Goal: Task Accomplishment & Management: Manage account settings

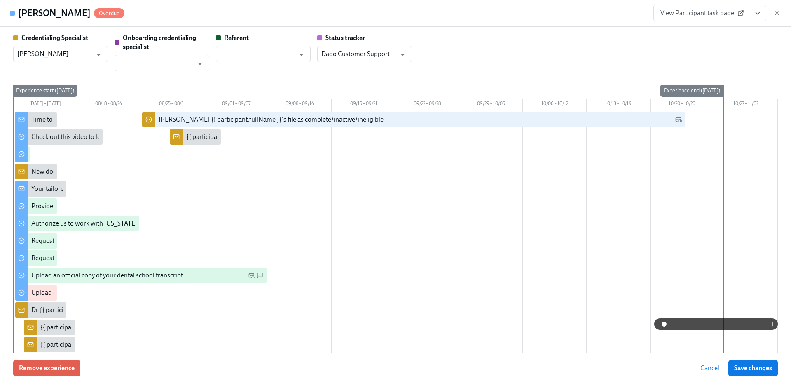
scroll to position [1435, 0]
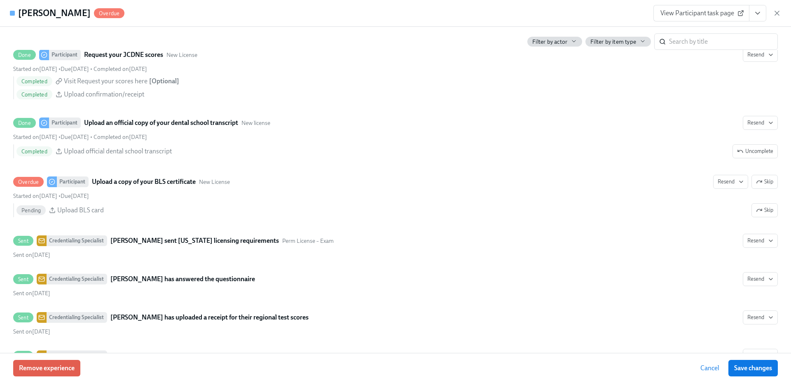
click at [773, 12] on icon "button" at bounding box center [777, 13] width 8 height 8
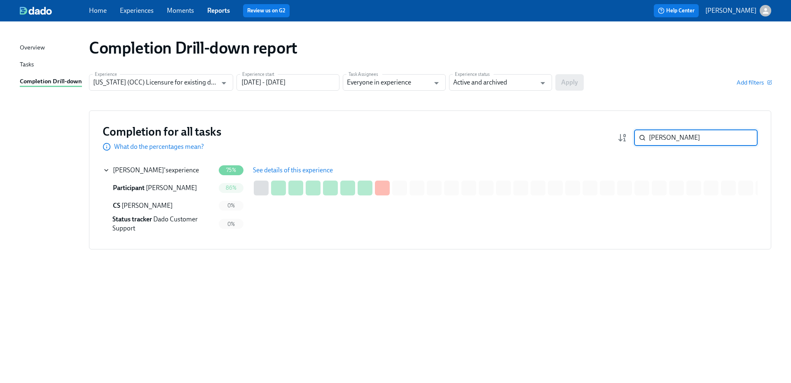
drag, startPoint x: 680, startPoint y: 137, endPoint x: 612, endPoint y: 137, distance: 68.0
click at [613, 139] on div "Completion for all tasks What do the percentages mean? mikha ​" at bounding box center [430, 137] width 655 height 27
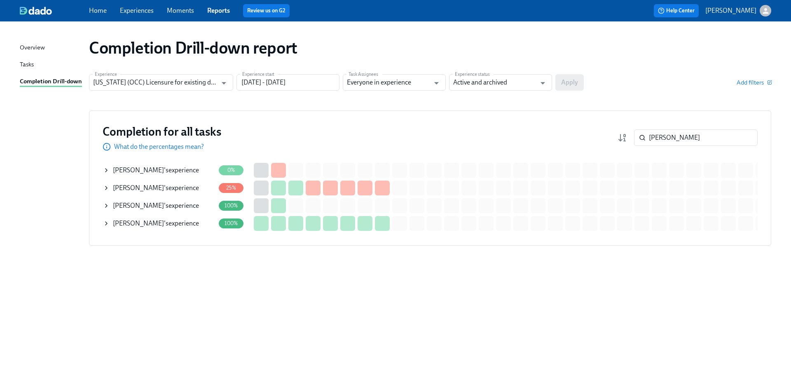
click at [194, 190] on div "Meghana Mantha 's experience" at bounding box center [156, 187] width 86 height 9
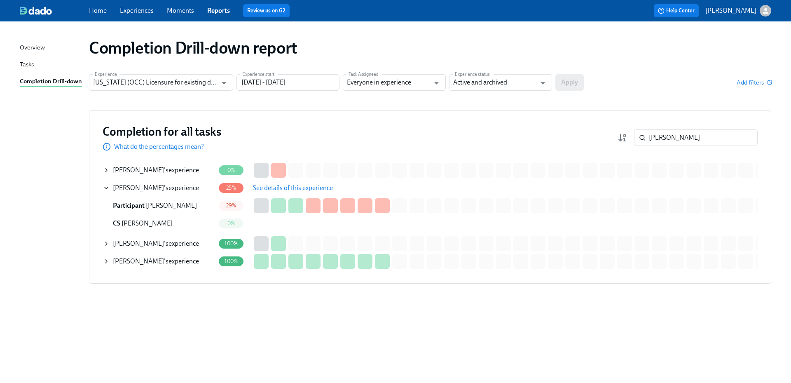
click at [291, 183] on button "See details of this experience" at bounding box center [292, 188] width 91 height 16
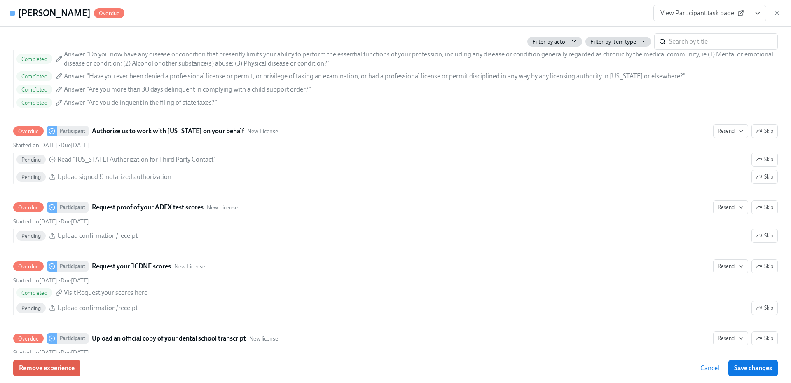
scroll to position [1154, 0]
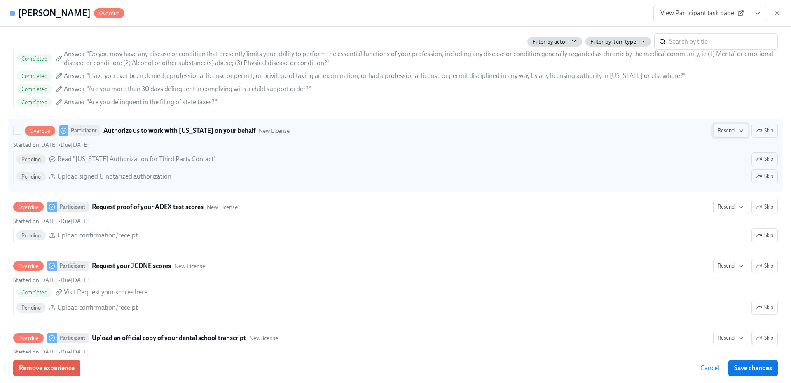
click at [738, 133] on button "Resend" at bounding box center [730, 131] width 35 height 14
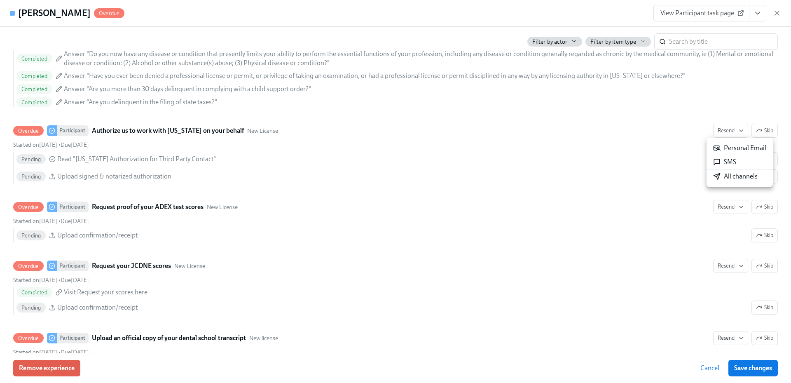
click at [736, 178] on div "All channels" at bounding box center [735, 176] width 44 height 9
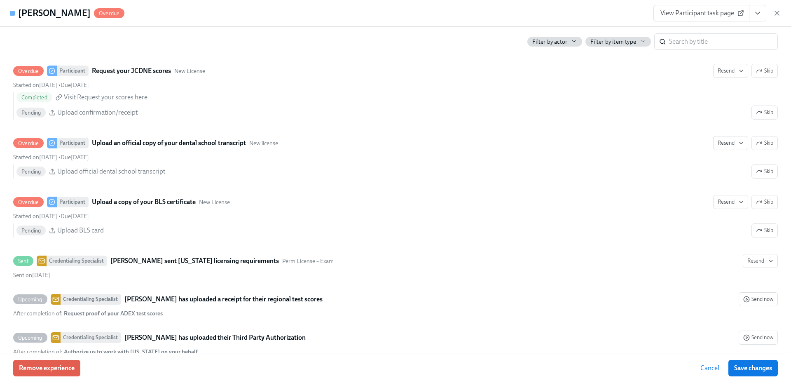
scroll to position [1360, 0]
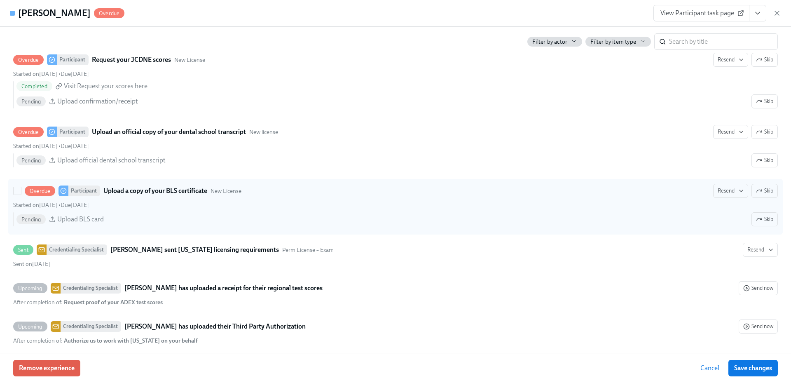
click at [758, 190] on span "Skip" at bounding box center [764, 191] width 17 height 8
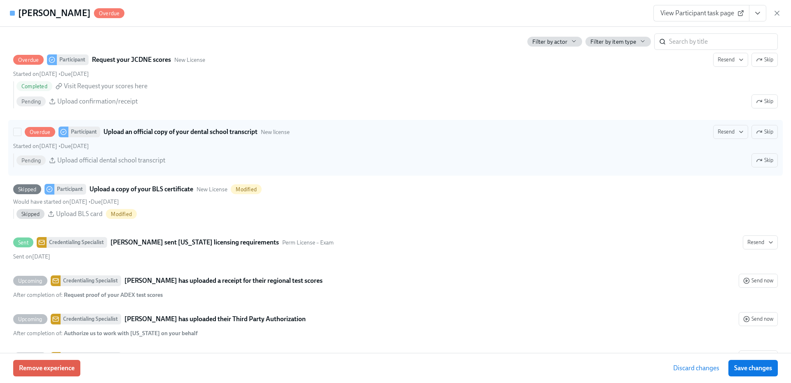
click at [759, 131] on span "Skip" at bounding box center [764, 132] width 17 height 8
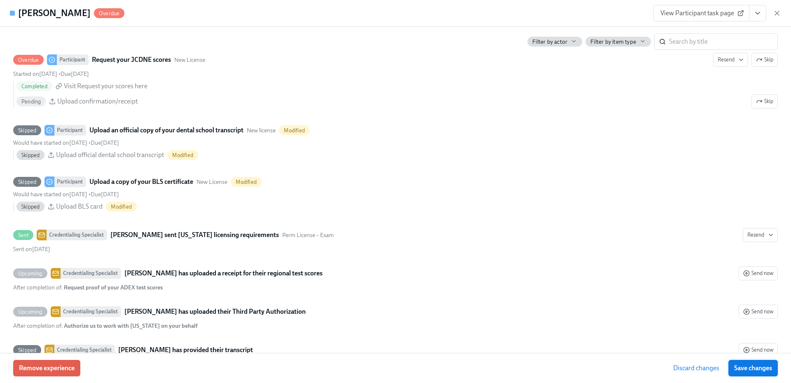
click at [752, 369] on span "Save changes" at bounding box center [753, 368] width 38 height 8
click at [778, 14] on icon "button" at bounding box center [777, 13] width 8 height 8
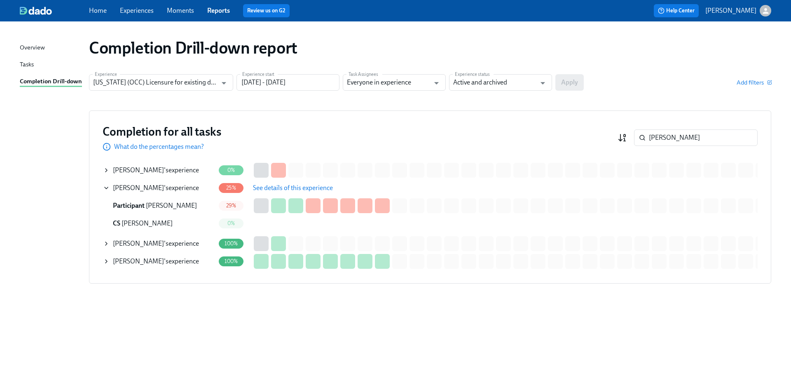
drag, startPoint x: 705, startPoint y: 139, endPoint x: 625, endPoint y: 139, distance: 79.9
click at [625, 139] on div "mantha ​" at bounding box center [688, 137] width 140 height 16
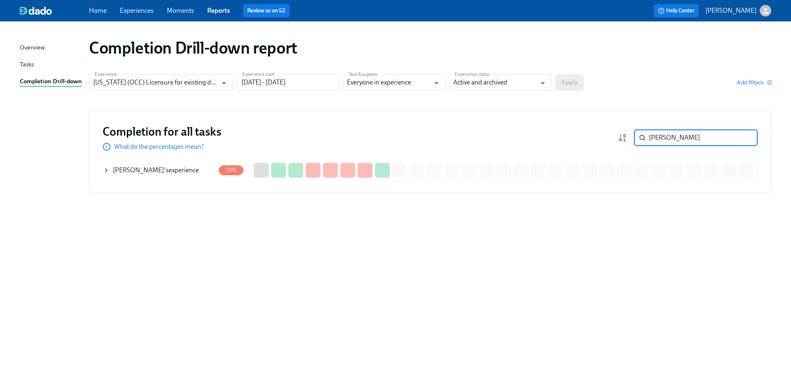
click at [182, 163] on div "Ian Day 's experience" at bounding box center [159, 170] width 112 height 16
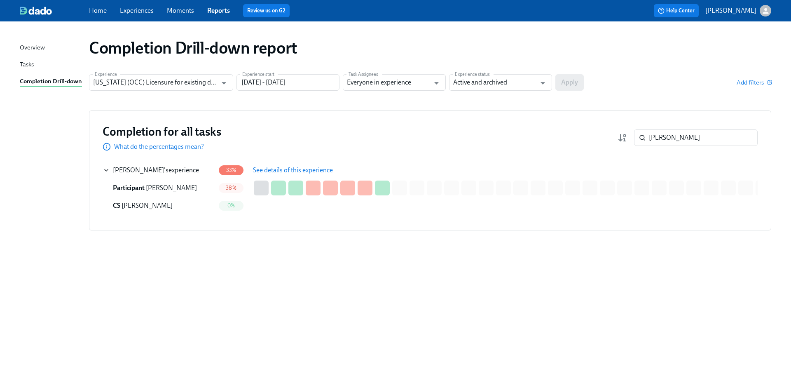
click at [270, 168] on span "See details of this experience" at bounding box center [293, 170] width 80 height 8
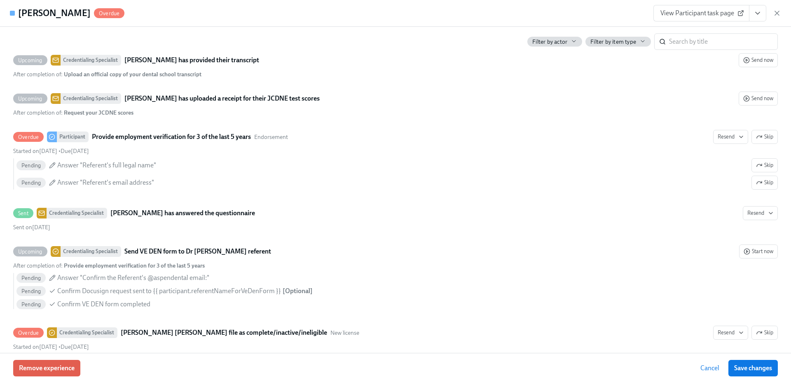
scroll to position [1648, 0]
click at [777, 12] on icon "button" at bounding box center [777, 13] width 4 height 4
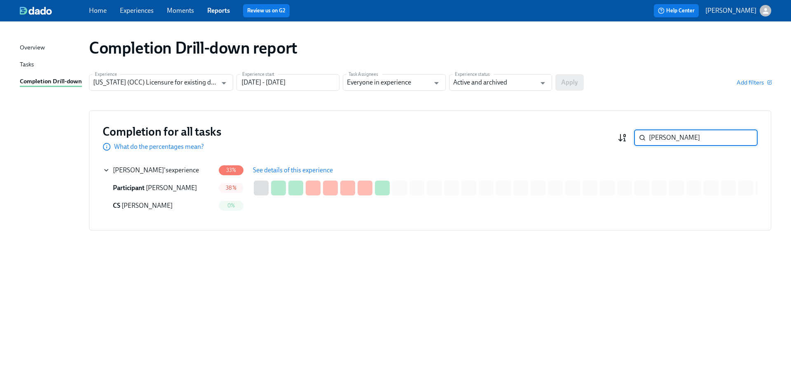
drag, startPoint x: 655, startPoint y: 131, endPoint x: 618, endPoint y: 134, distance: 37.6
click at [619, 133] on div "ian day ​" at bounding box center [688, 137] width 140 height 16
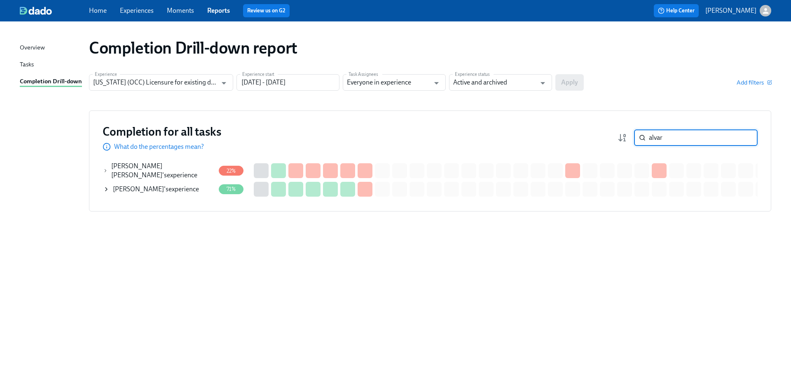
click at [175, 170] on div "W. ALVAREZ SUAREZ 's experience" at bounding box center [163, 171] width 104 height 18
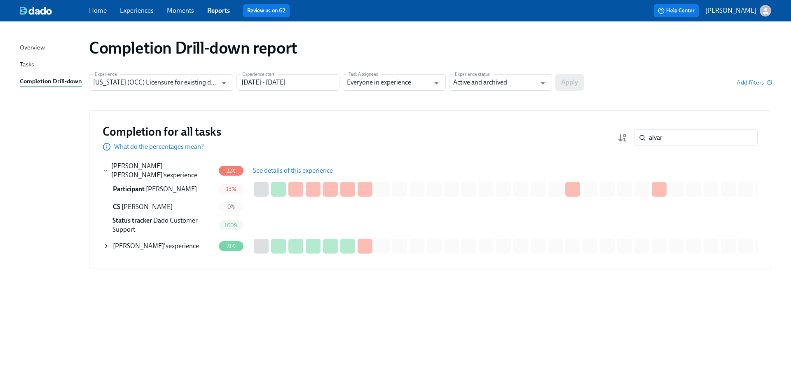
click at [287, 169] on span "See details of this experience" at bounding box center [293, 170] width 80 height 8
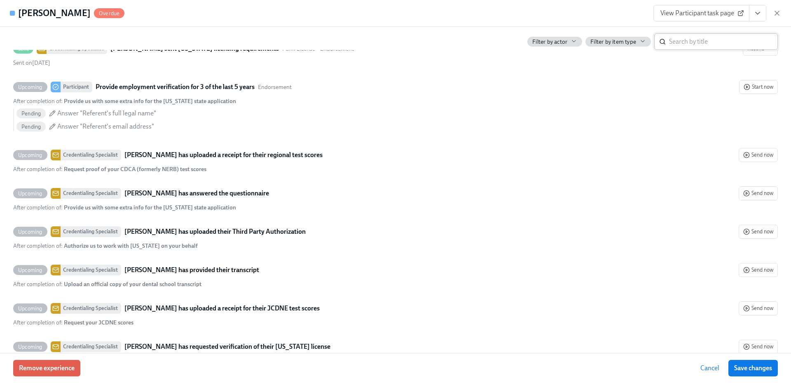
scroll to position [1854, 0]
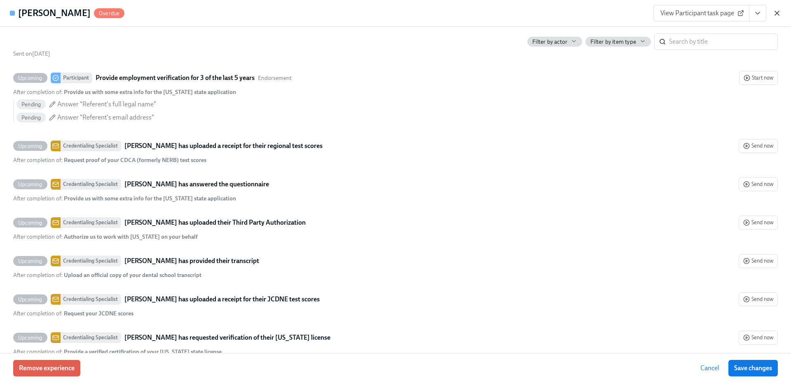
click at [773, 14] on icon "button" at bounding box center [777, 13] width 8 height 8
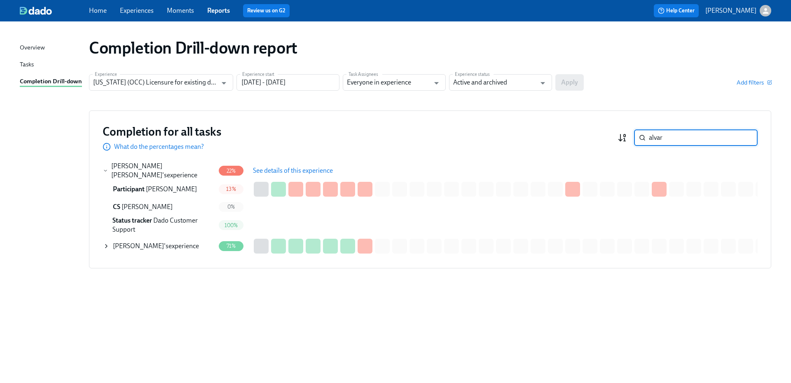
drag, startPoint x: 678, startPoint y: 134, endPoint x: 621, endPoint y: 134, distance: 57.3
click at [621, 134] on div "alvar ​" at bounding box center [688, 137] width 140 height 16
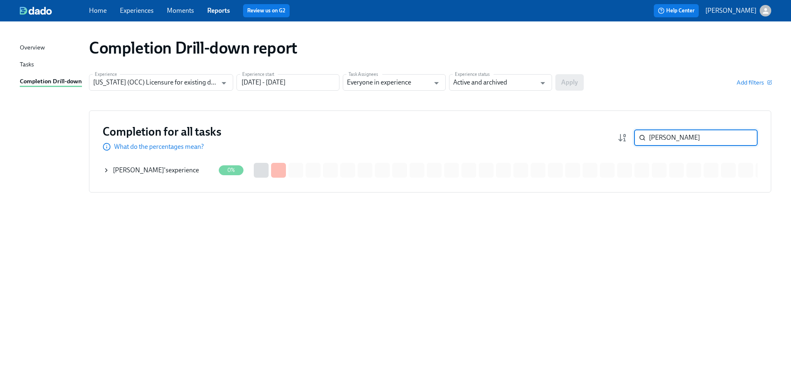
drag, startPoint x: 635, startPoint y: 140, endPoint x: 614, endPoint y: 141, distance: 21.0
click at [614, 140] on div "Completion for all tasks What do the percentages mean? david col ​" at bounding box center [430, 137] width 655 height 27
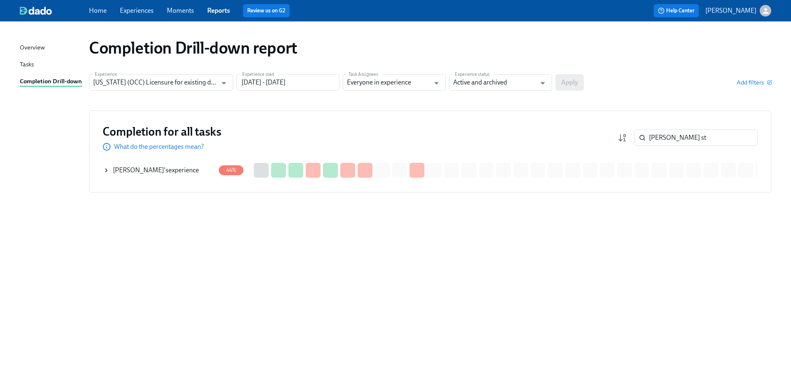
click at [163, 176] on div "Ross Stanley 's experience" at bounding box center [159, 170] width 112 height 16
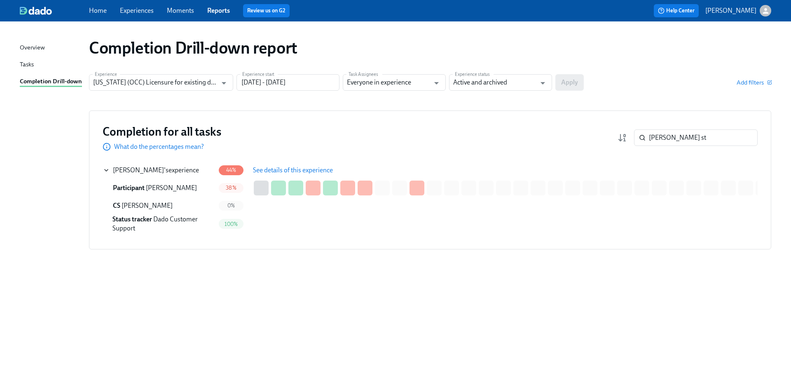
click at [274, 169] on span "See details of this experience" at bounding box center [293, 170] width 80 height 8
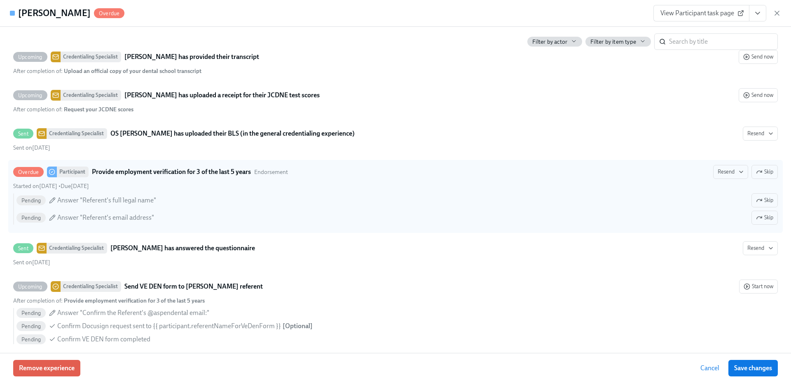
scroll to position [1758, 0]
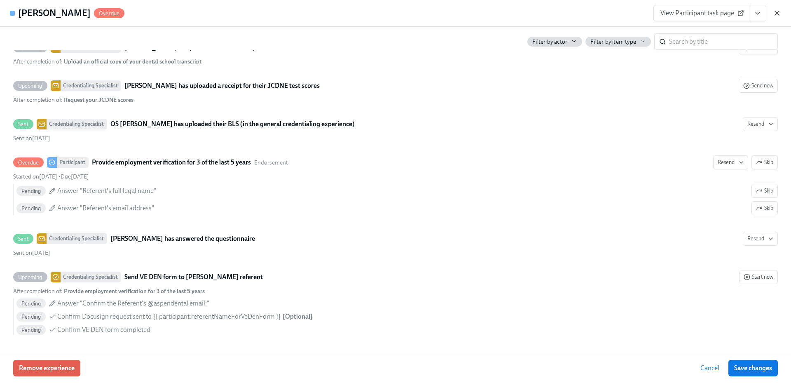
click at [778, 14] on icon "button" at bounding box center [777, 13] width 4 height 4
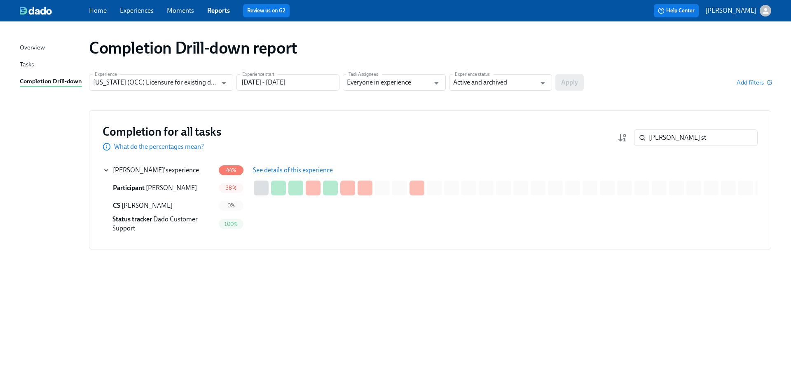
drag, startPoint x: 680, startPoint y: 137, endPoint x: 615, endPoint y: 136, distance: 65.1
click at [616, 136] on div "Completion for all tasks What do the percentages mean? ross st ​" at bounding box center [430, 137] width 655 height 27
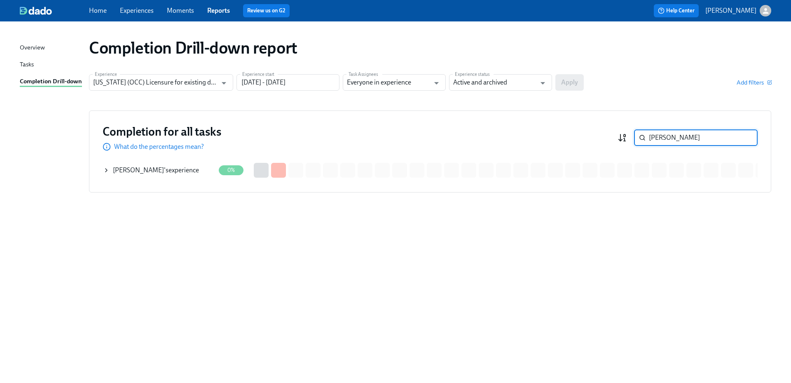
drag, startPoint x: 634, startPoint y: 138, endPoint x: 627, endPoint y: 138, distance: 6.6
click at [627, 138] on div "sandhu ​" at bounding box center [688, 137] width 140 height 16
paste input "Ciarallo"
type input "Ciarallo"
click at [160, 169] on div "Robert Ciarallo 's experience" at bounding box center [156, 170] width 86 height 9
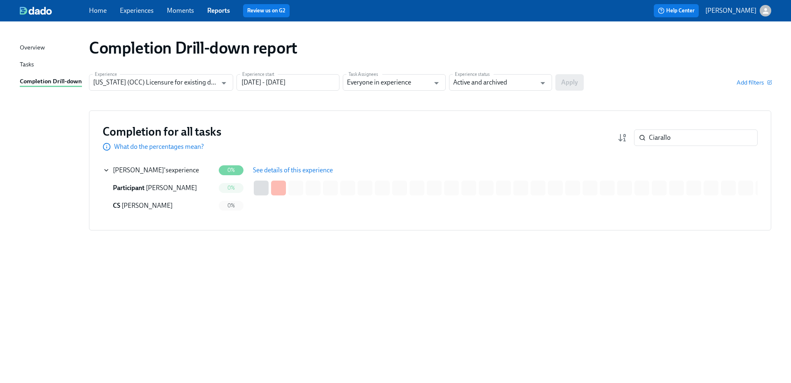
click at [253, 169] on span "See details of this experience" at bounding box center [293, 170] width 80 height 8
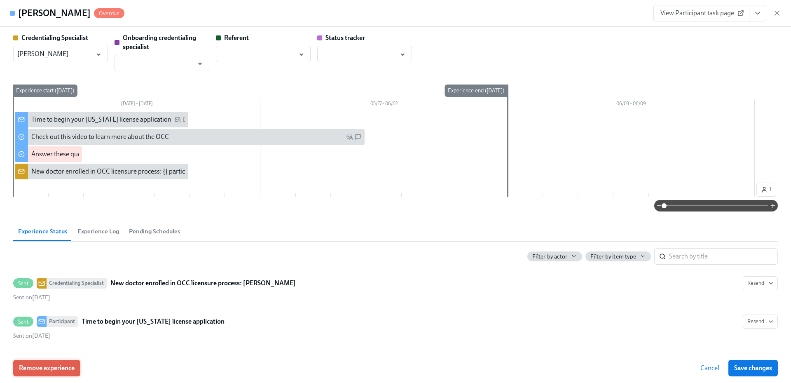
click at [66, 366] on span "Remove experience" at bounding box center [47, 368] width 56 height 8
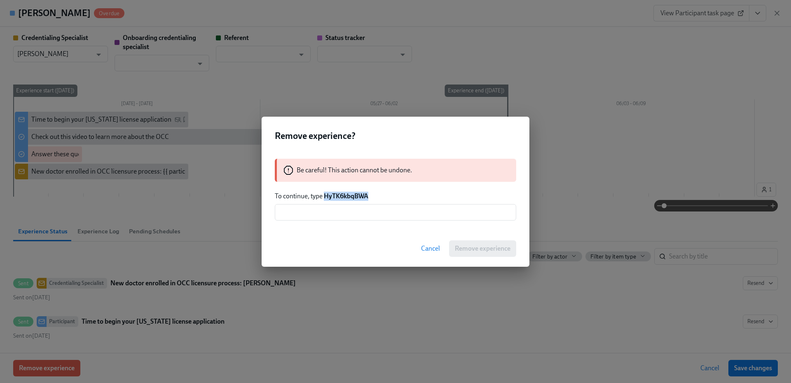
drag, startPoint x: 369, startPoint y: 196, endPoint x: 325, endPoint y: 196, distance: 43.3
click at [325, 196] on strong "HyTK6kbqBWA" at bounding box center [346, 196] width 44 height 8
copy strong "HyTK6kbqBWA"
click at [329, 215] on input "text" at bounding box center [395, 212] width 241 height 16
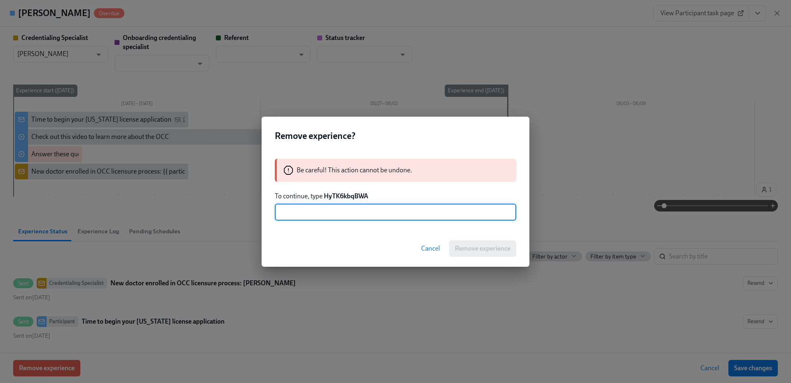
paste input "HyTK6kbqBWA"
type input "HyTK6kbqBWA"
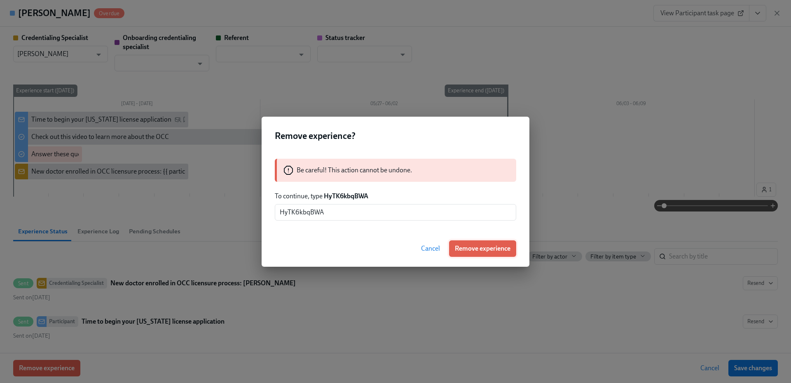
click at [482, 246] on span "Remove experience" at bounding box center [483, 248] width 56 height 8
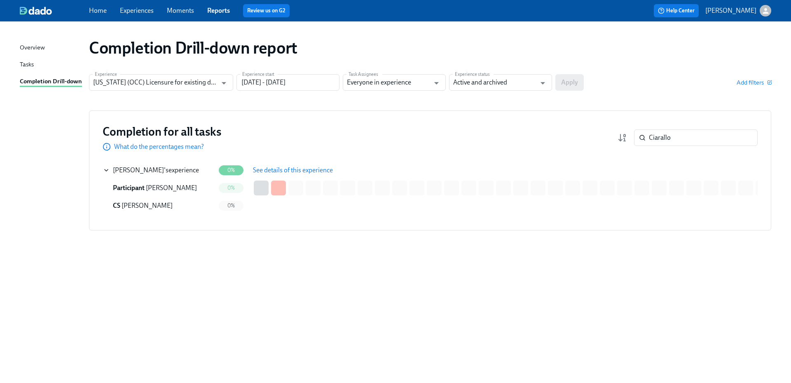
click at [408, 290] on div "Completion Drill-down report Experience Illinois (OCC) Licensure for existing d…" at bounding box center [396, 197] width 752 height 332
click at [666, 49] on div "Completion Drill-down report" at bounding box center [430, 48] width 682 height 20
